Goal: Task Accomplishment & Management: Manage account settings

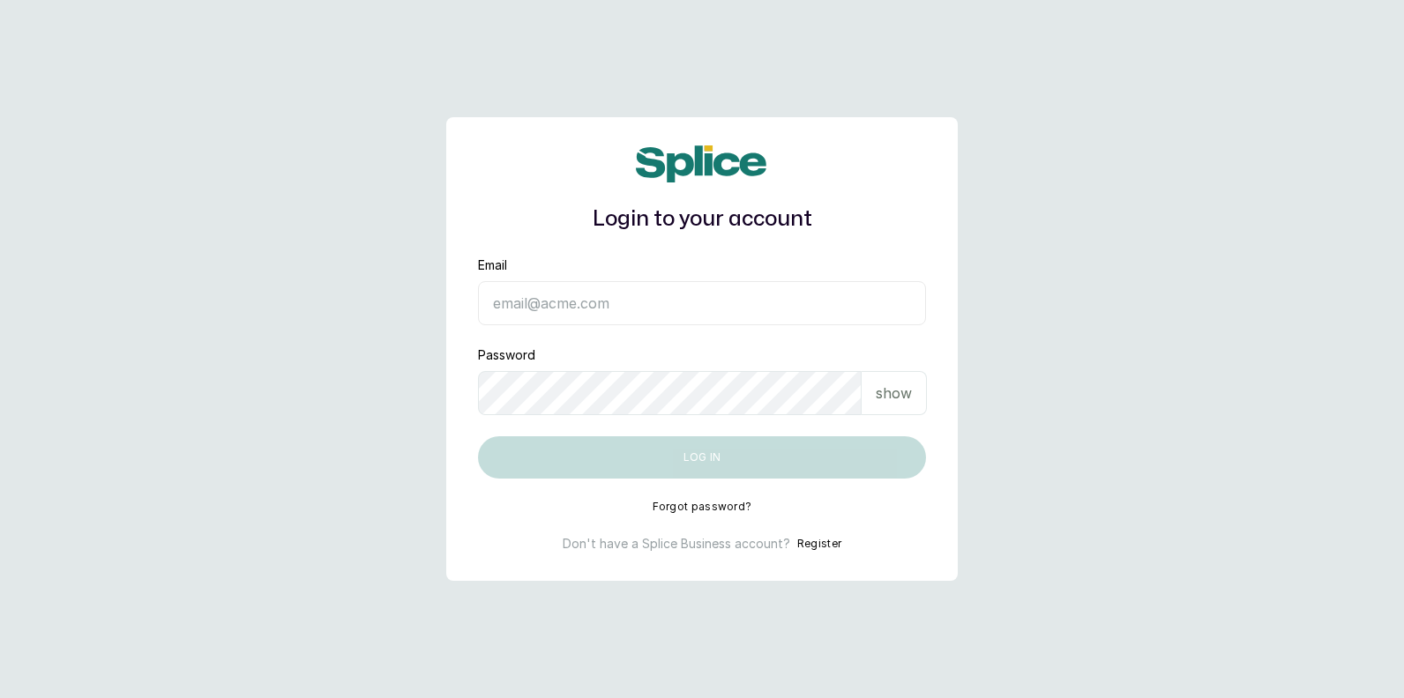
type input "[EMAIL_ADDRESS][DOMAIN_NAME]"
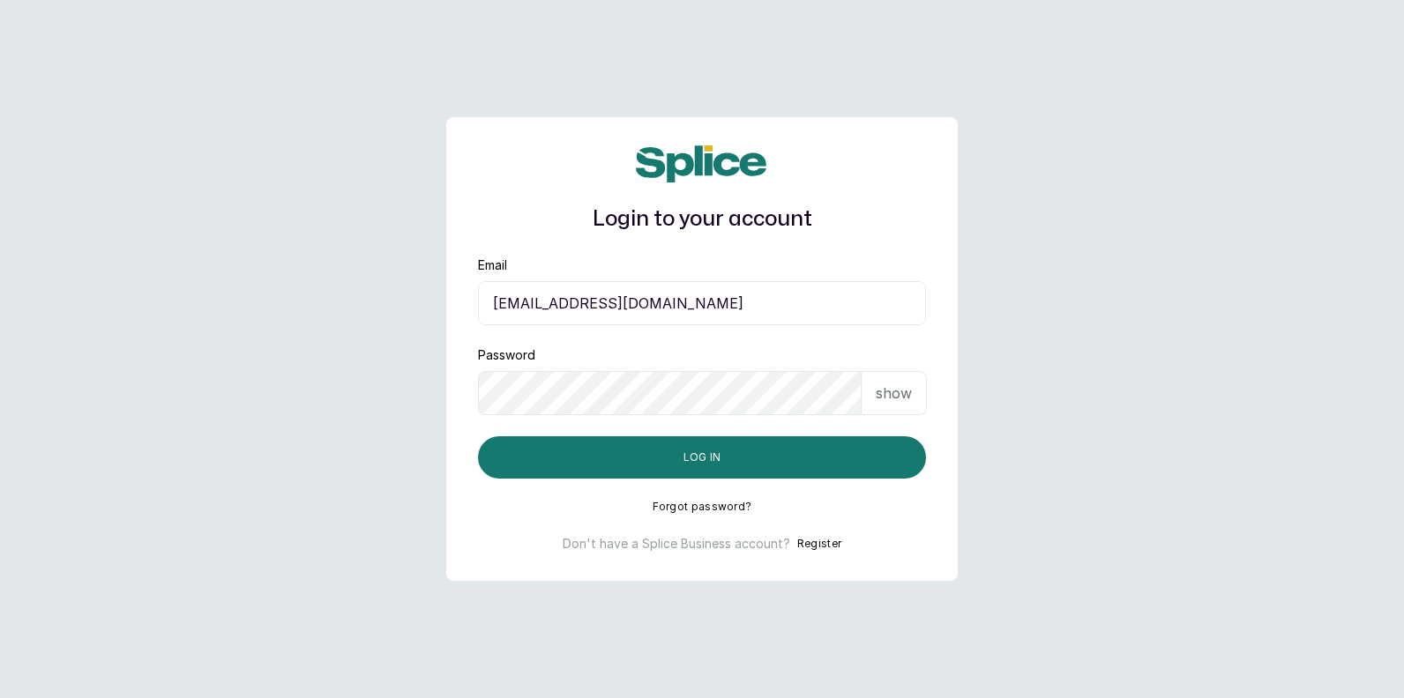
drag, startPoint x: 1390, startPoint y: 511, endPoint x: 1281, endPoint y: 507, distance: 109.4
click at [1390, 512] on main "Login to your account Email ifafesobimaria99@gmail.com Password show Log in For…" at bounding box center [702, 349] width 1404 height 698
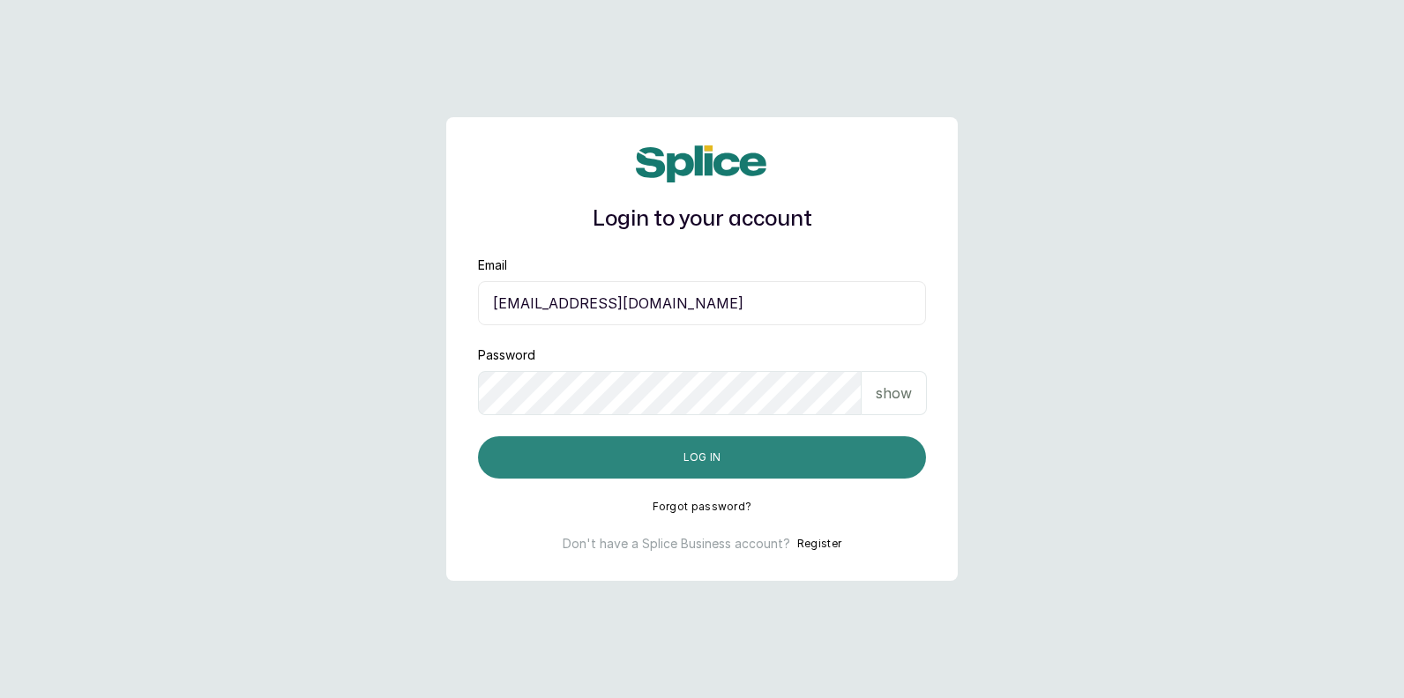
click at [834, 452] on button "Log in" at bounding box center [702, 457] width 448 height 42
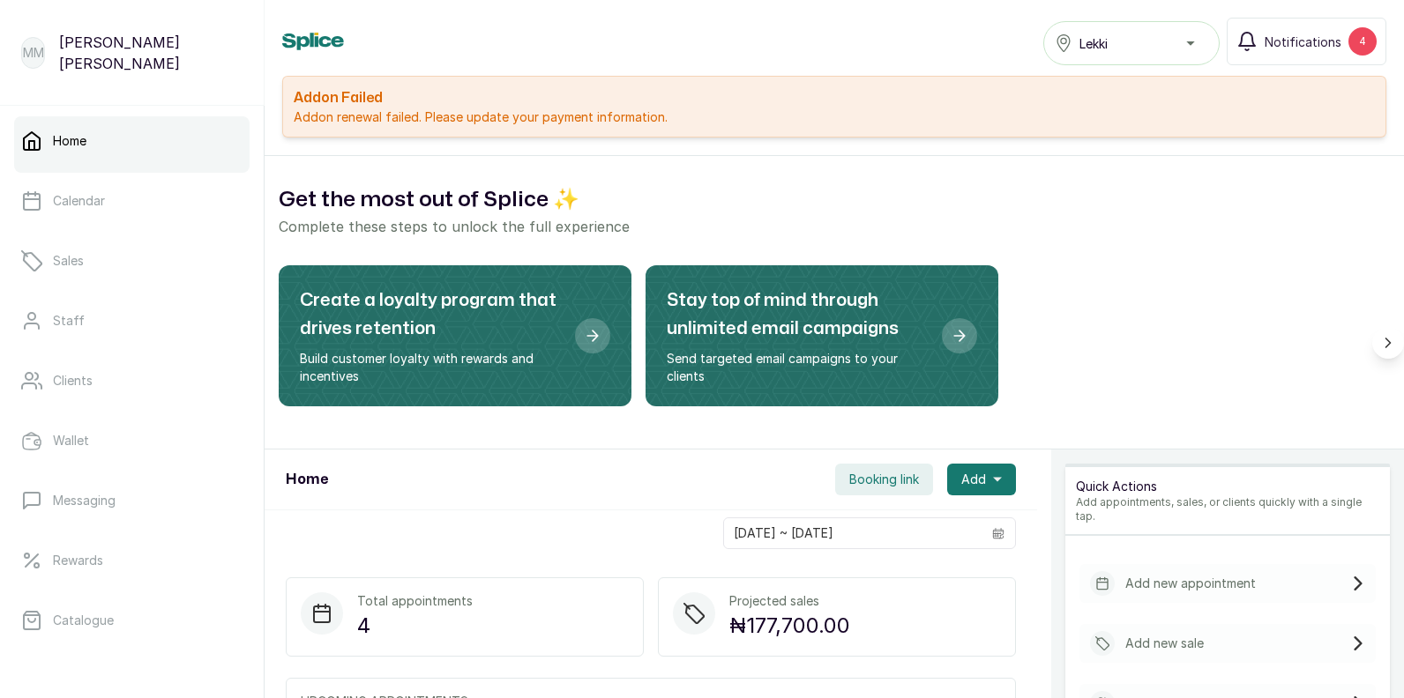
click at [127, 161] on link "Home" at bounding box center [131, 140] width 235 height 49
click at [92, 159] on link "Home" at bounding box center [131, 140] width 235 height 49
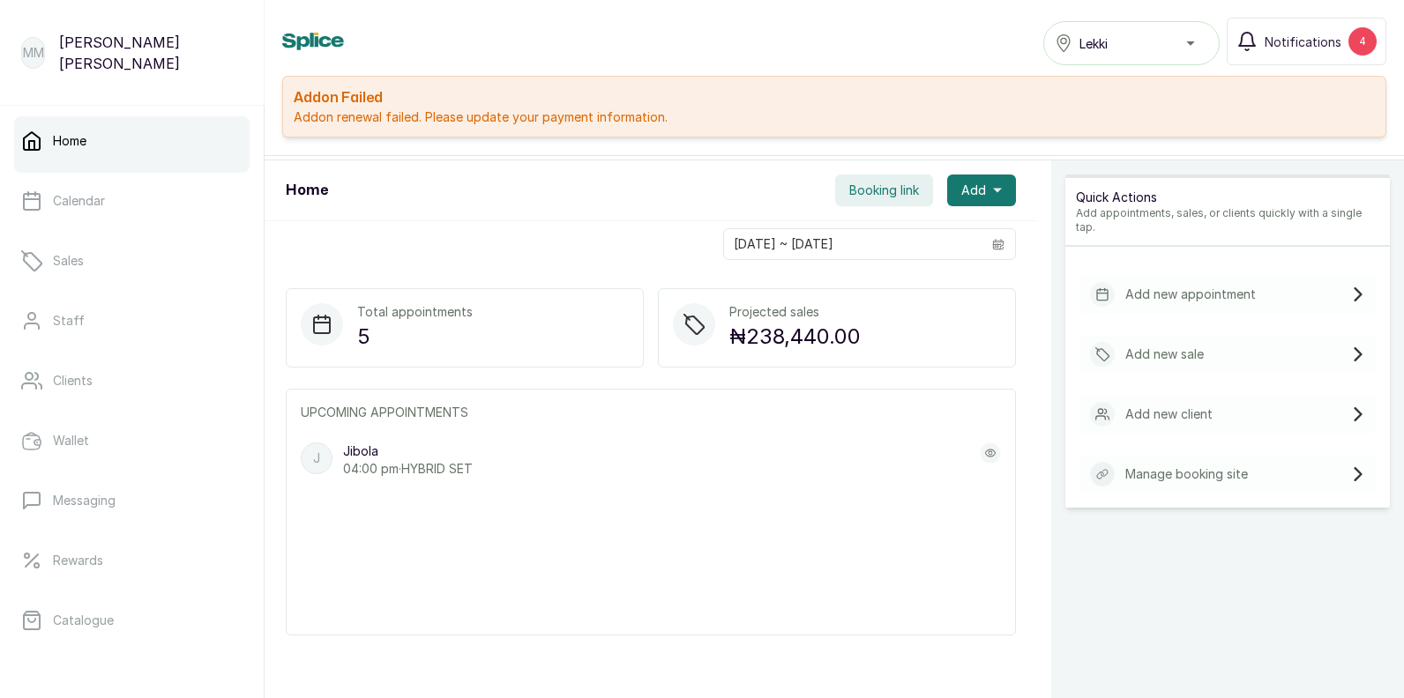
scroll to position [399, 0]
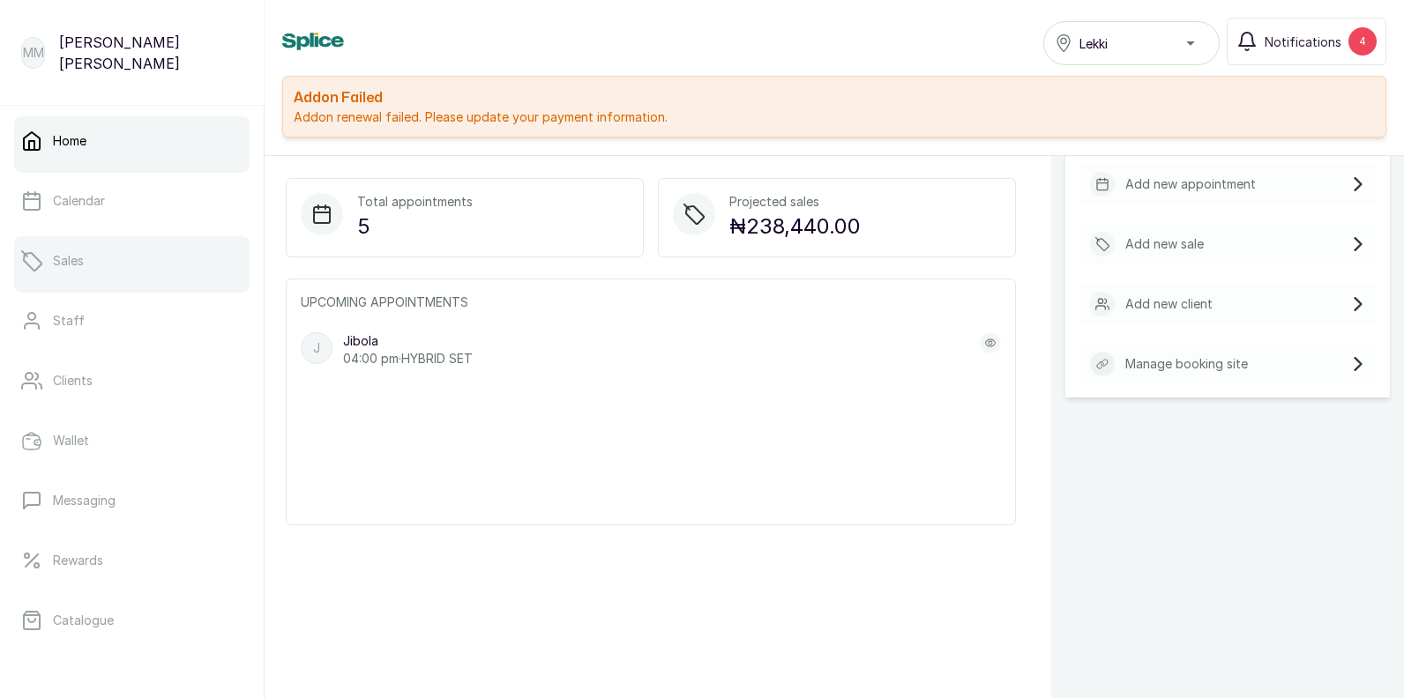
click at [86, 264] on link "Sales" at bounding box center [131, 260] width 235 height 49
